Goal: Check status: Check status

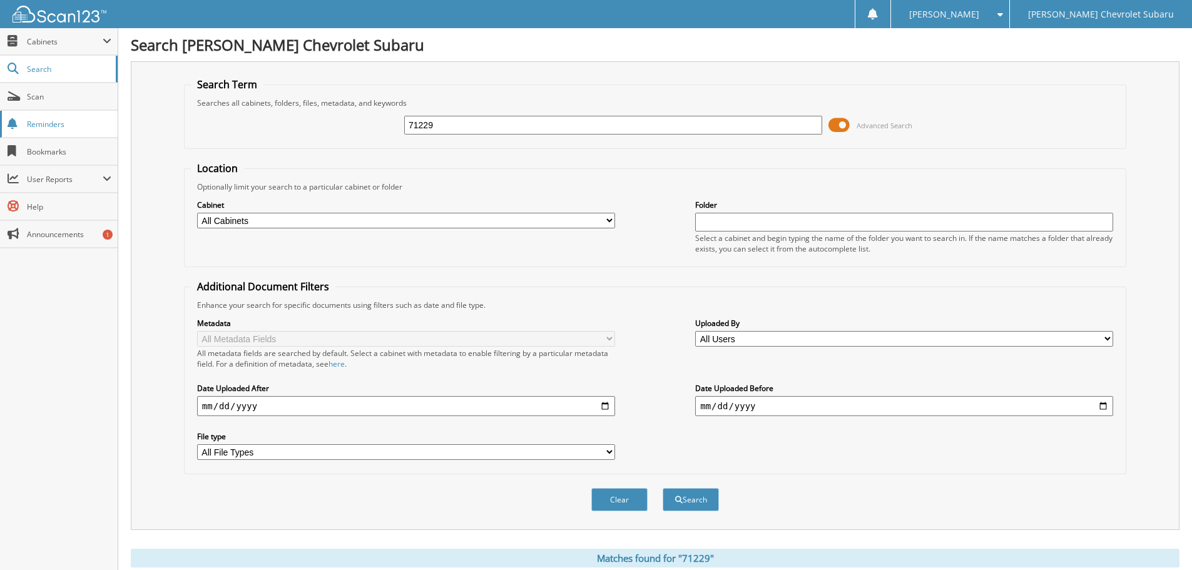
drag, startPoint x: 515, startPoint y: 131, endPoint x: 108, endPoint y: 131, distance: 407.2
type input "203980"
click at [270, 406] on input "2024-06-16" at bounding box center [406, 406] width 418 height 20
click at [598, 409] on input "2024-06-16" at bounding box center [406, 406] width 418 height 20
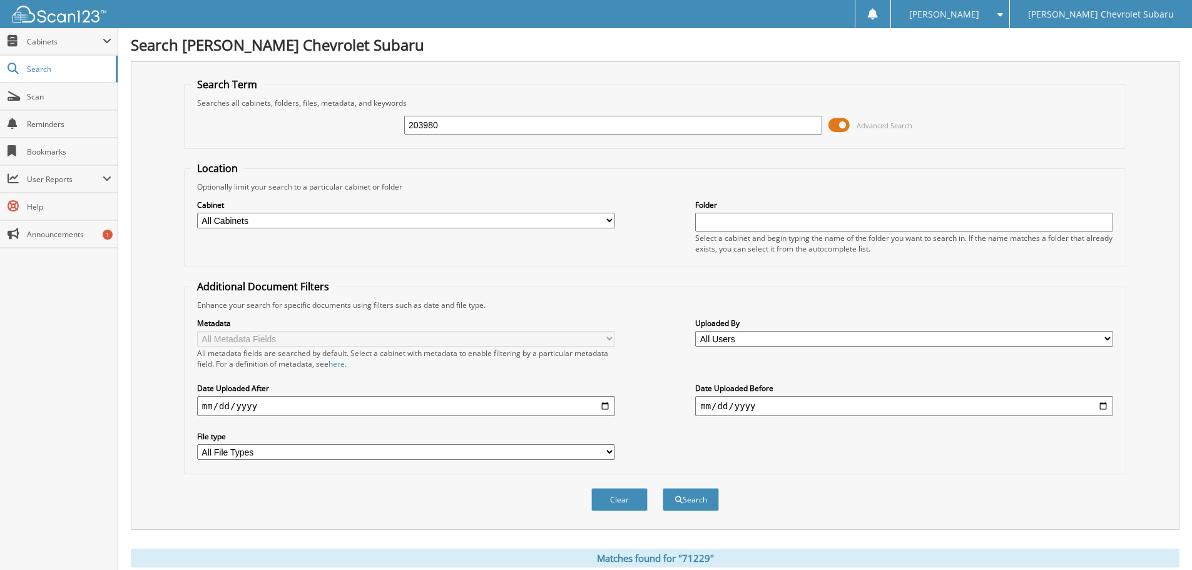
click at [600, 408] on input "2024-06-16" at bounding box center [406, 406] width 418 height 20
type input "[DATE]"
click at [675, 506] on button "Search" at bounding box center [690, 499] width 56 height 23
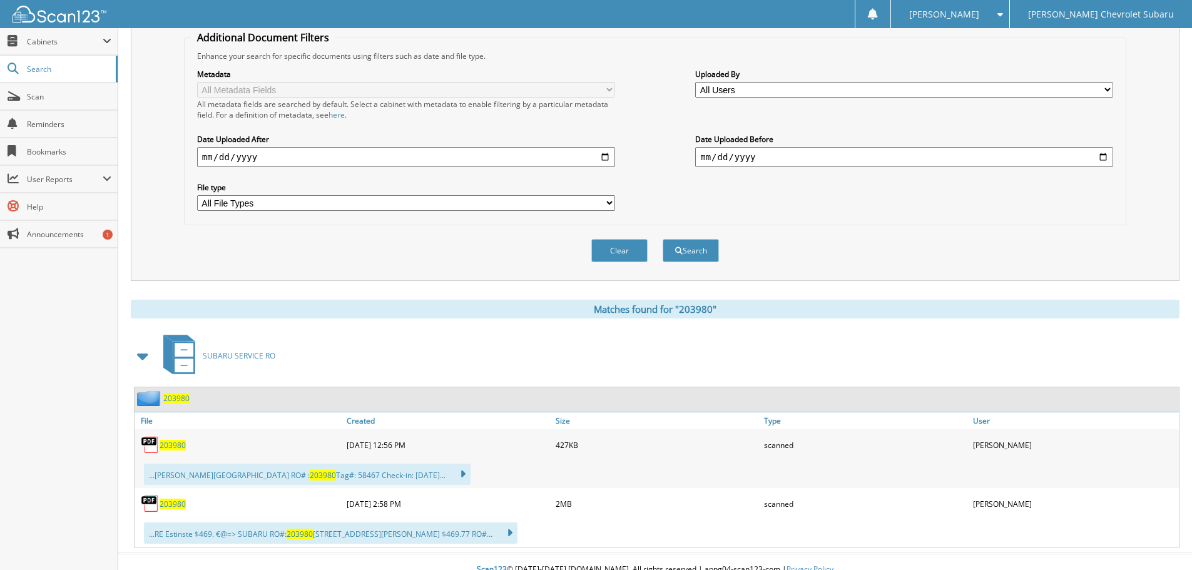
scroll to position [265, 0]
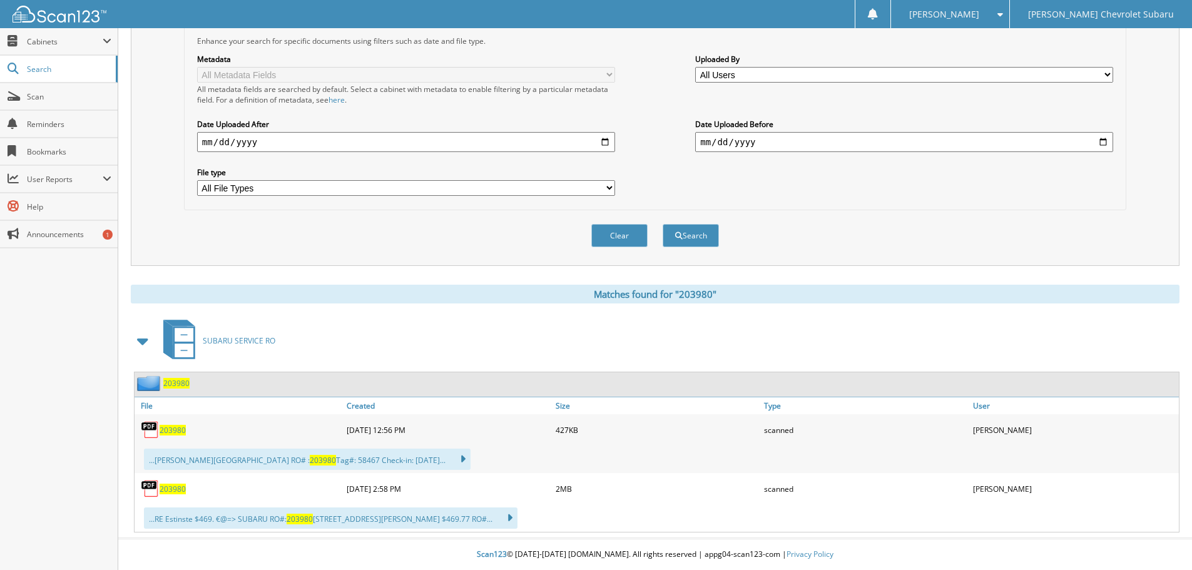
click at [177, 434] on span "203980" at bounding box center [173, 430] width 26 height 11
click at [180, 490] on span "203980" at bounding box center [173, 489] width 26 height 11
